Goal: Information Seeking & Learning: Learn about a topic

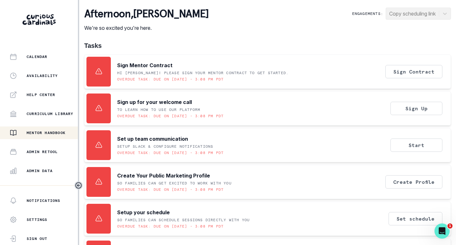
scroll to position [144, 0]
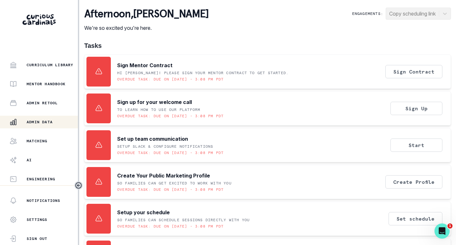
click at [40, 124] on p "Admin Data" at bounding box center [40, 121] width 26 height 5
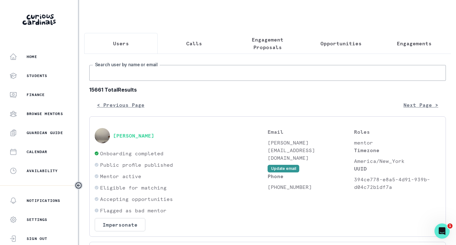
click at [127, 78] on input "Search user by name or email" at bounding box center [267, 73] width 356 height 16
paste input "[PERSON_NAME]"
type input "[PERSON_NAME]"
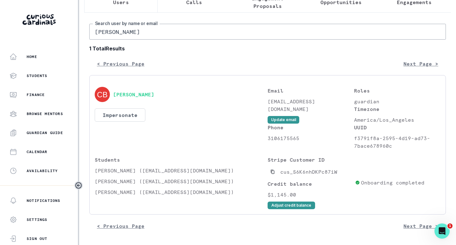
scroll to position [46, 0]
drag, startPoint x: 146, startPoint y: 172, endPoint x: 96, endPoint y: 172, distance: 50.0
click at [96, 172] on p "[PERSON_NAME] ([EMAIL_ADDRESS][DOMAIN_NAME])" at bounding box center [181, 170] width 173 height 8
copy p "[PERSON_NAME]"
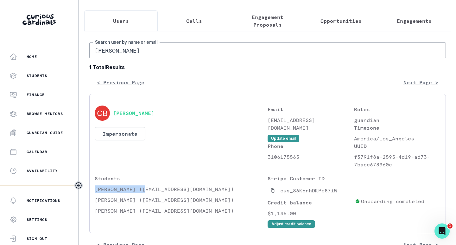
scroll to position [0, 0]
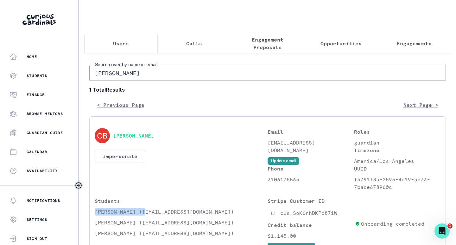
click at [414, 39] on button "Engagements" at bounding box center [413, 43] width 73 height 21
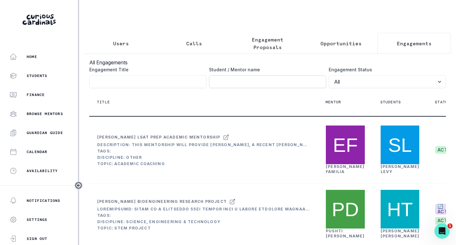
click at [279, 88] on input "Engagement Title" at bounding box center [267, 81] width 117 height 13
paste input "[PERSON_NAME]"
type input "[PERSON_NAME]"
click button "submit" at bounding box center [0, 0] width 0 height 0
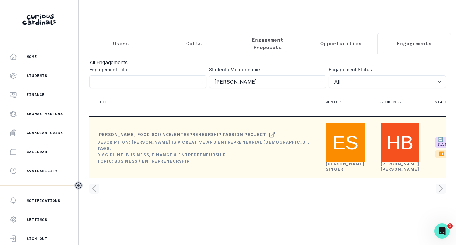
scroll to position [6, 0]
click at [331, 171] on link "[PERSON_NAME]" at bounding box center [345, 166] width 39 height 10
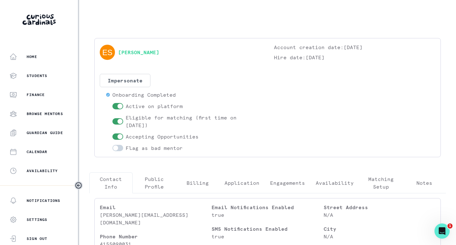
click at [282, 184] on p "Engagements" at bounding box center [287, 183] width 35 height 8
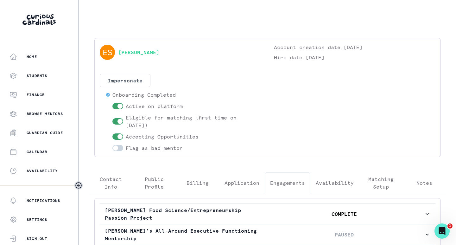
scroll to position [87, 0]
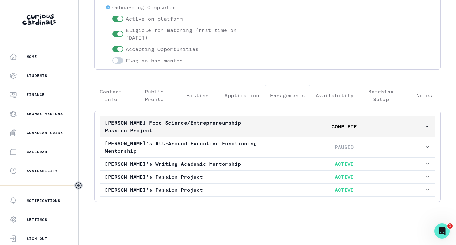
click at [191, 127] on p "[PERSON_NAME] Food Science/Entrepreneurship Passion Project" at bounding box center [184, 126] width 159 height 15
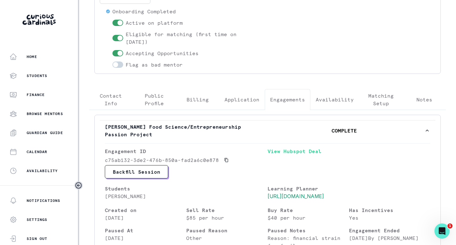
scroll to position [24, 0]
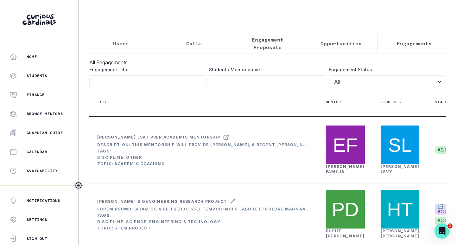
click at [399, 38] on button "Engagements" at bounding box center [413, 43] width 73 height 21
click at [270, 88] on input "Engagement Title" at bounding box center [267, 81] width 117 height 13
paste input "[PERSON_NAME]"
type input "[PERSON_NAME]"
click button "submit" at bounding box center [0, 0] width 0 height 0
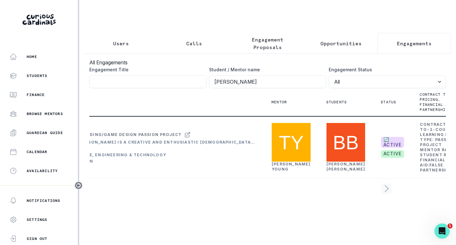
scroll to position [0, 54]
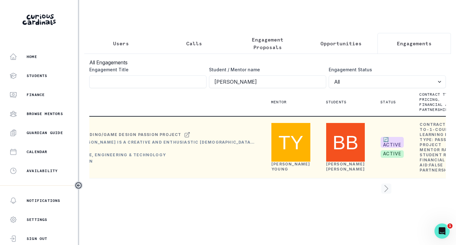
click at [282, 171] on link "[PERSON_NAME]" at bounding box center [290, 166] width 39 height 10
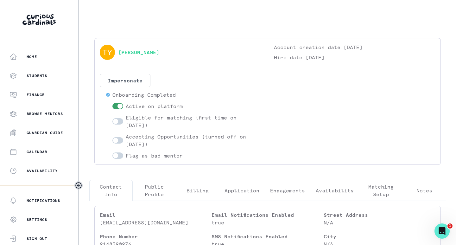
click at [281, 189] on p "Engagements" at bounding box center [287, 190] width 35 height 8
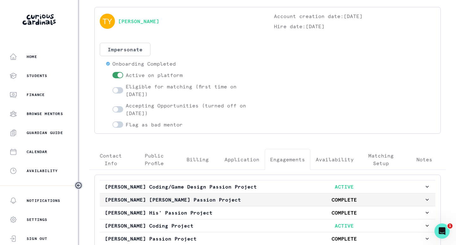
scroll to position [87, 0]
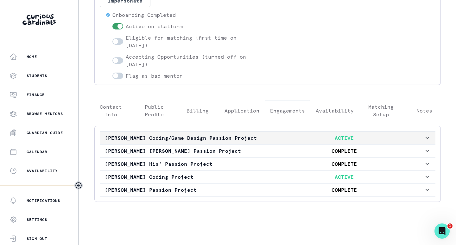
click at [185, 134] on p "[PERSON_NAME] Coding/Game Design Passion Project" at bounding box center [184, 138] width 159 height 8
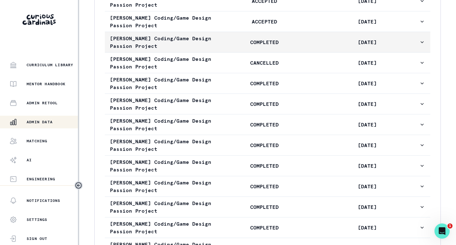
scroll to position [309, 0]
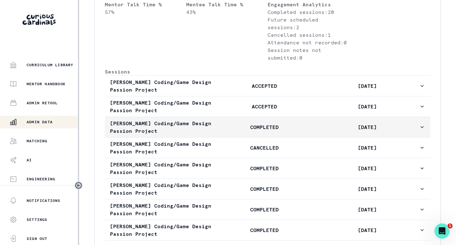
click at [232, 131] on p "COMPLETED" at bounding box center [264, 127] width 103 height 8
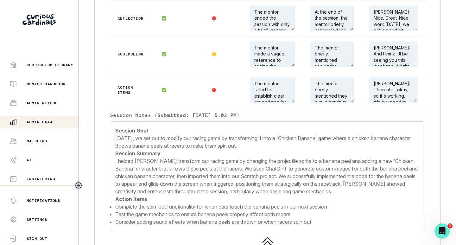
scroll to position [720, 0]
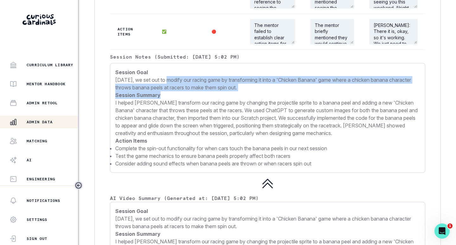
drag, startPoint x: 169, startPoint y: 103, endPoint x: 173, endPoint y: 114, distance: 11.5
click at [173, 114] on p "Session Goal [DATE], we set out to modify our racing game by transforming it in…" at bounding box center [267, 117] width 304 height 99
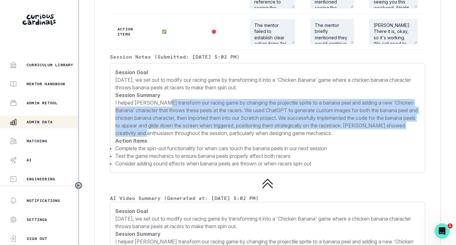
drag, startPoint x: 163, startPoint y: 127, endPoint x: 220, endPoint y: 155, distance: 64.1
click at [220, 137] on p "I helped [PERSON_NAME] transform our racing game by changing the projectile spr…" at bounding box center [267, 118] width 304 height 38
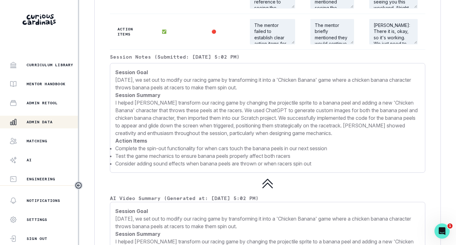
click at [271, 137] on p "I helped [PERSON_NAME] transform our racing game by changing the projectile spr…" at bounding box center [267, 118] width 304 height 38
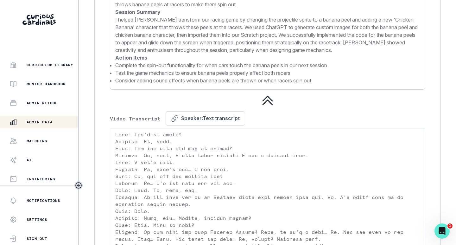
scroll to position [1068, 0]
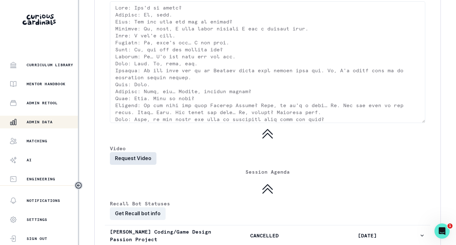
click at [153, 165] on button "Request Video" at bounding box center [133, 158] width 47 height 13
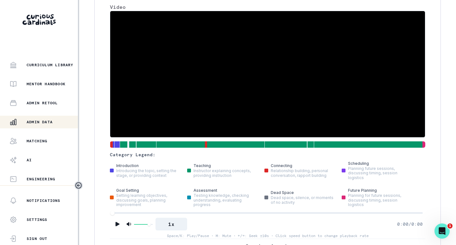
scroll to position [1258, 0]
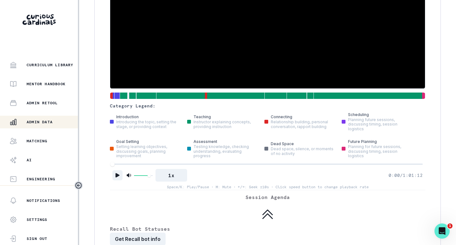
click at [116, 177] on icon "Play" at bounding box center [117, 175] width 4 height 4
click at [191, 166] on div at bounding box center [267, 164] width 310 height 4
click at [239, 166] on div at bounding box center [267, 164] width 310 height 4
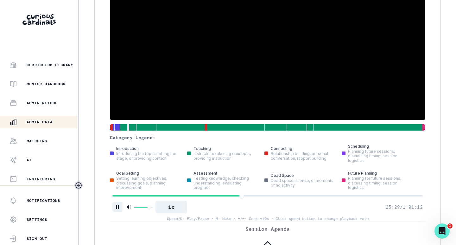
click at [278, 198] on div at bounding box center [267, 195] width 310 height 4
click at [302, 198] on div at bounding box center [267, 195] width 310 height 4
click at [327, 196] on div at bounding box center [267, 195] width 310 height 1
click at [333, 198] on div at bounding box center [267, 195] width 310 height 4
click at [355, 198] on div at bounding box center [267, 195] width 310 height 4
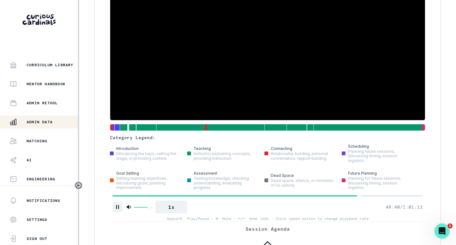
click at [376, 196] on div at bounding box center [267, 195] width 310 height 1
click at [386, 198] on div at bounding box center [267, 195] width 310 height 4
click at [394, 198] on div at bounding box center [267, 195] width 310 height 4
click at [404, 198] on div at bounding box center [267, 195] width 310 height 4
click at [410, 198] on div at bounding box center [267, 195] width 310 height 4
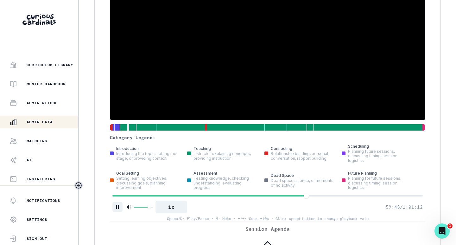
click at [303, 198] on div at bounding box center [267, 195] width 310 height 4
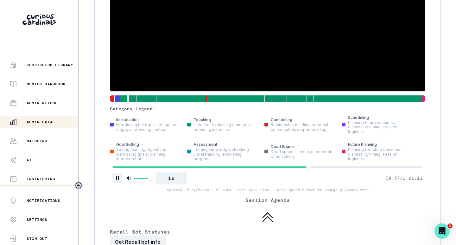
scroll to position [1258, 0]
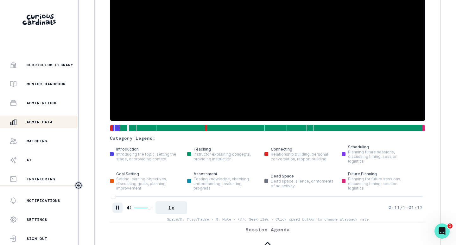
scroll to position [1226, 0]
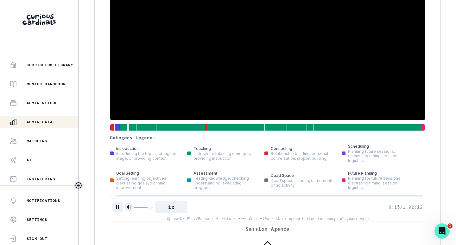
click at [127, 209] on icon "Mute" at bounding box center [128, 206] width 5 height 5
click at [128, 209] on icon "Unmute" at bounding box center [129, 207] width 4 height 4
